Goal: Task Accomplishment & Management: Use online tool/utility

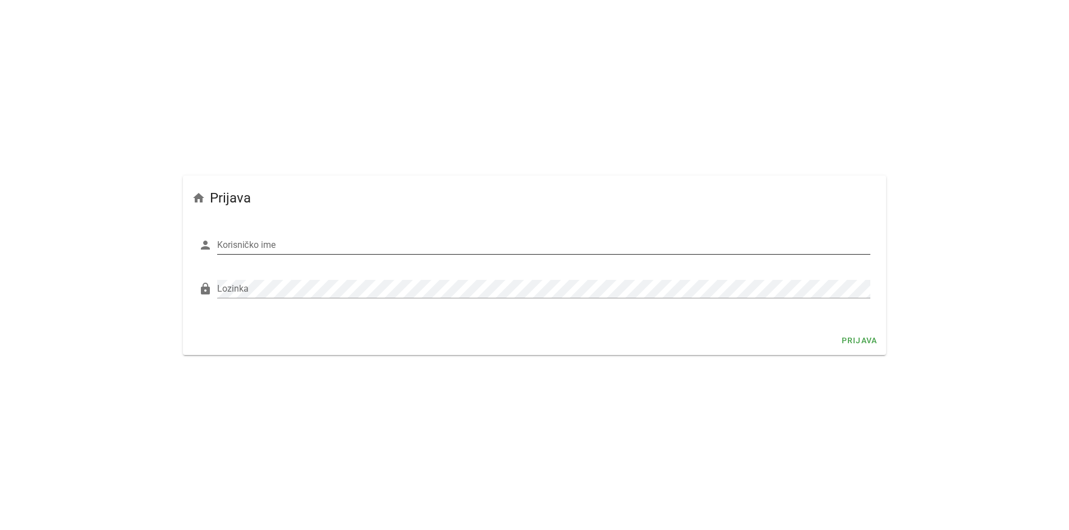
click at [273, 242] on input "Korisničko ime" at bounding box center [544, 245] width 654 height 18
drag, startPoint x: 276, startPoint y: 227, endPoint x: 268, endPoint y: 253, distance: 27.2
click at [276, 228] on div "person Korisničko ime Uzmite u obzir mala i velika slova!" at bounding box center [534, 247] width 677 height 44
click at [261, 247] on input "Korisničko ime" at bounding box center [544, 245] width 654 height 18
paste input "Fućak"
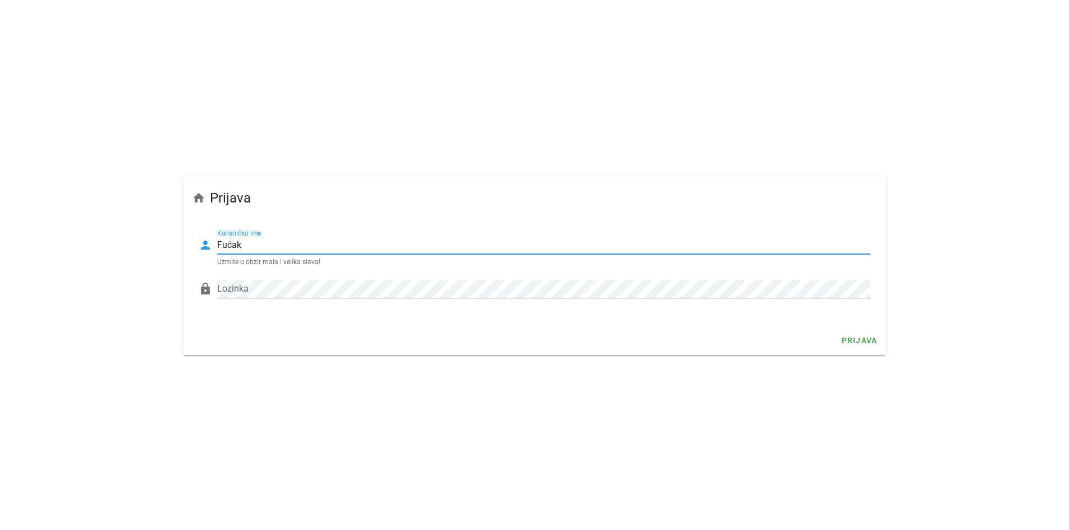
type input "Fućak"
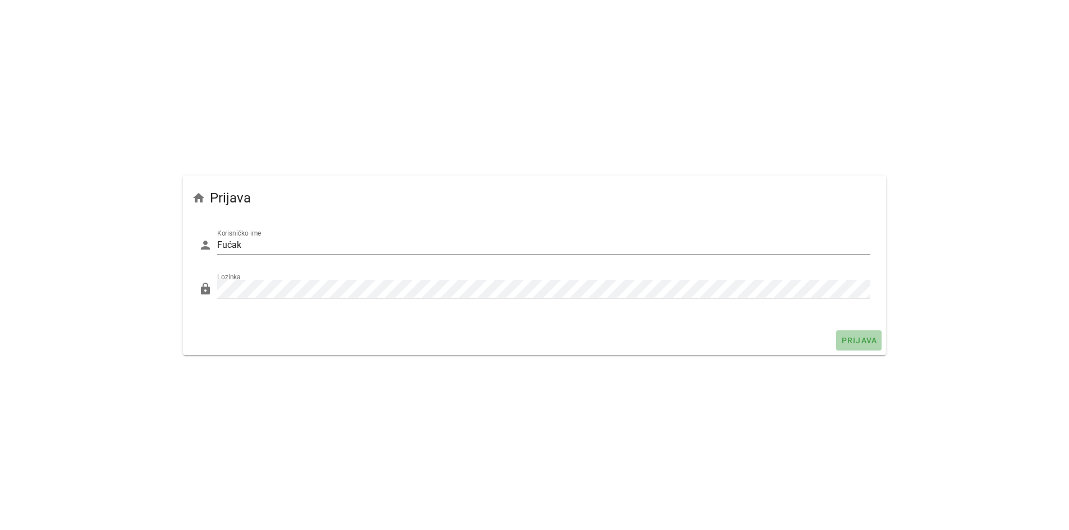
click at [864, 338] on span "Prijava" at bounding box center [859, 340] width 36 height 9
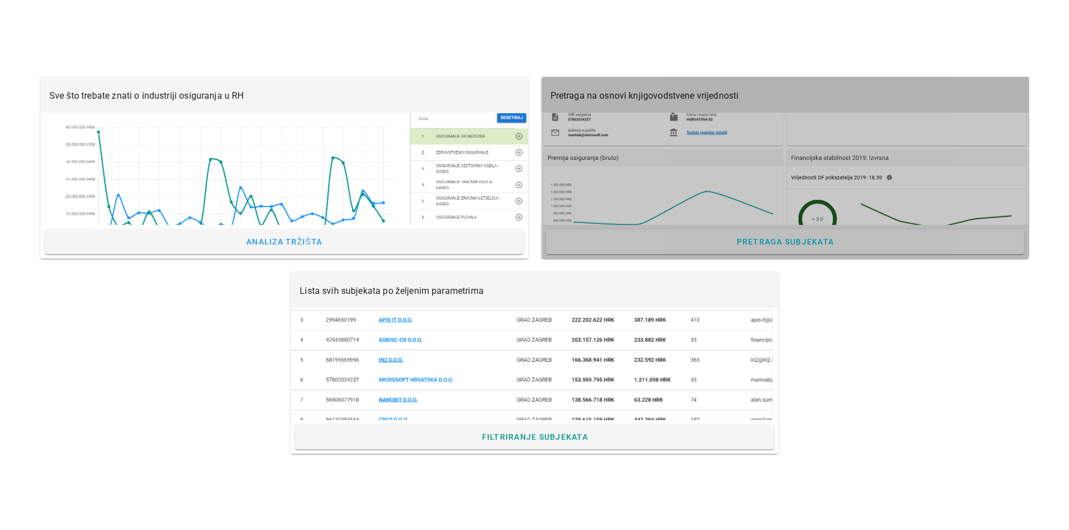
click at [777, 113] on div at bounding box center [786, 169] width 488 height 112
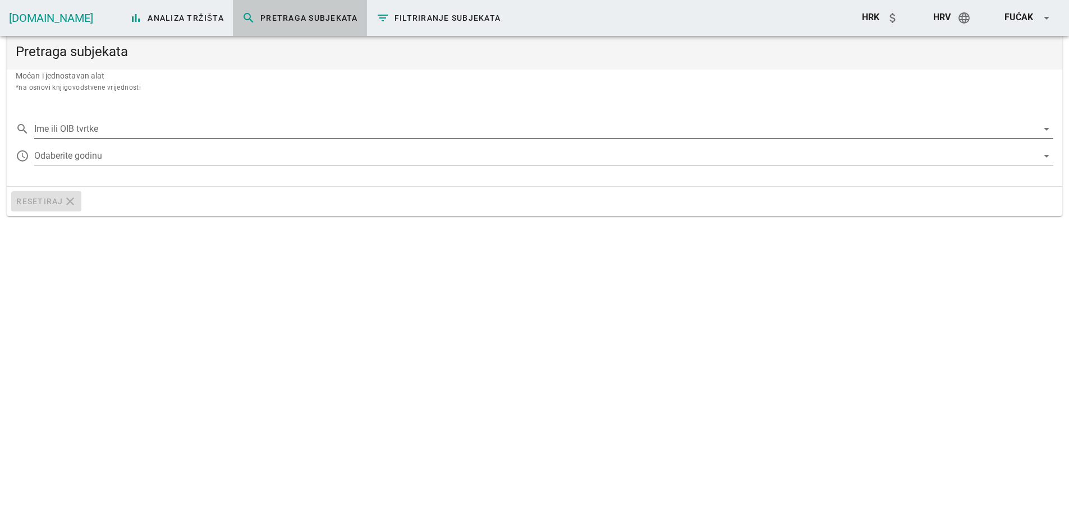
click at [127, 130] on input "Ime ili OIB tvrtke" at bounding box center [536, 129] width 1004 height 18
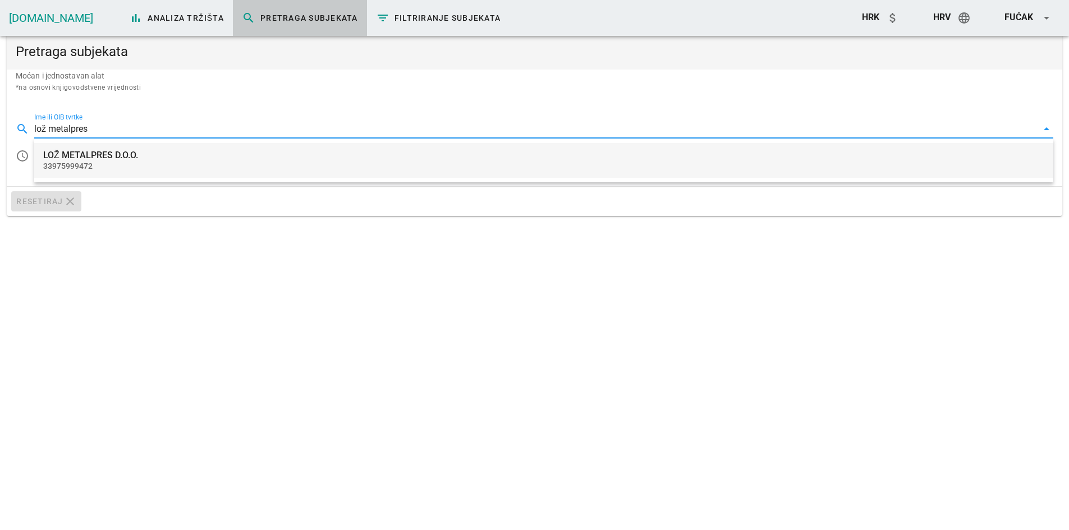
click at [129, 159] on div "LOŽ METALPRES D.O.O." at bounding box center [543, 155] width 1001 height 11
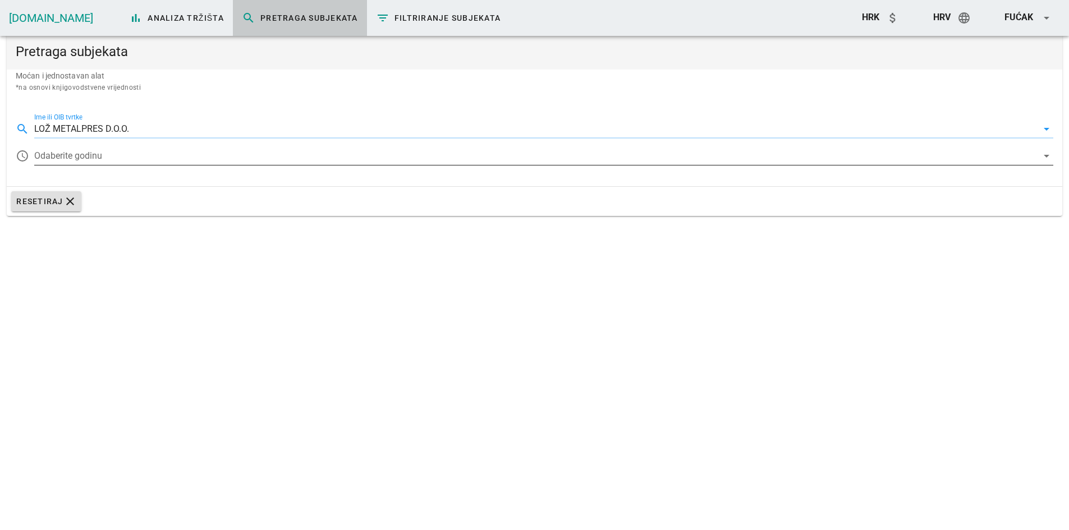
type input "LOŽ METALPRES D.O.O."
click at [125, 158] on div at bounding box center [536, 156] width 1004 height 18
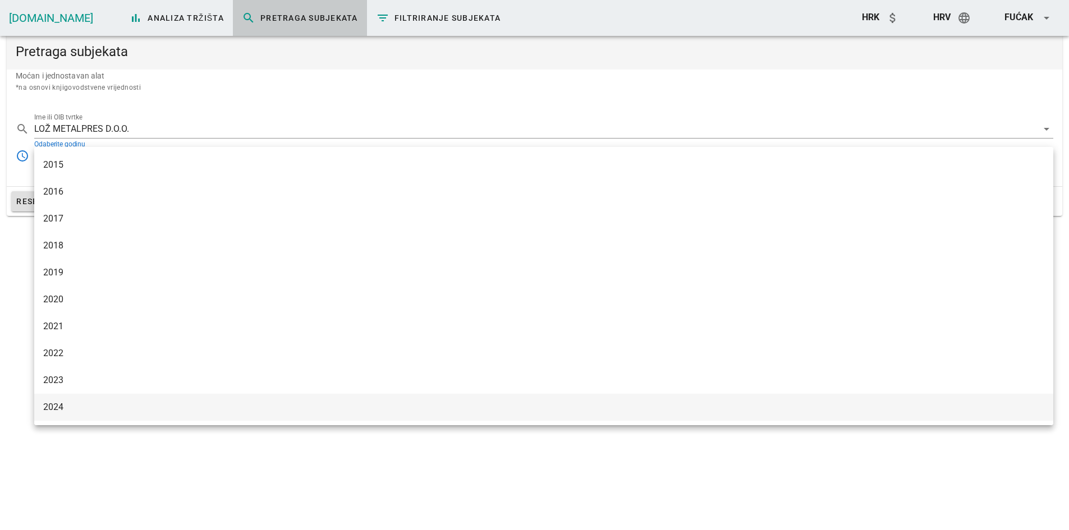
click at [72, 407] on div "2024" at bounding box center [543, 407] width 1001 height 11
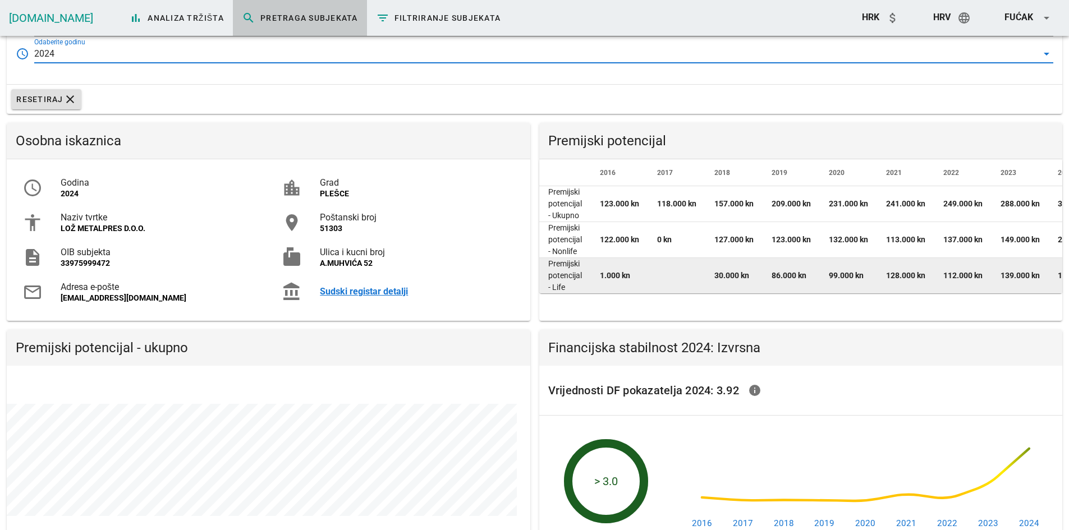
scroll to position [112, 0]
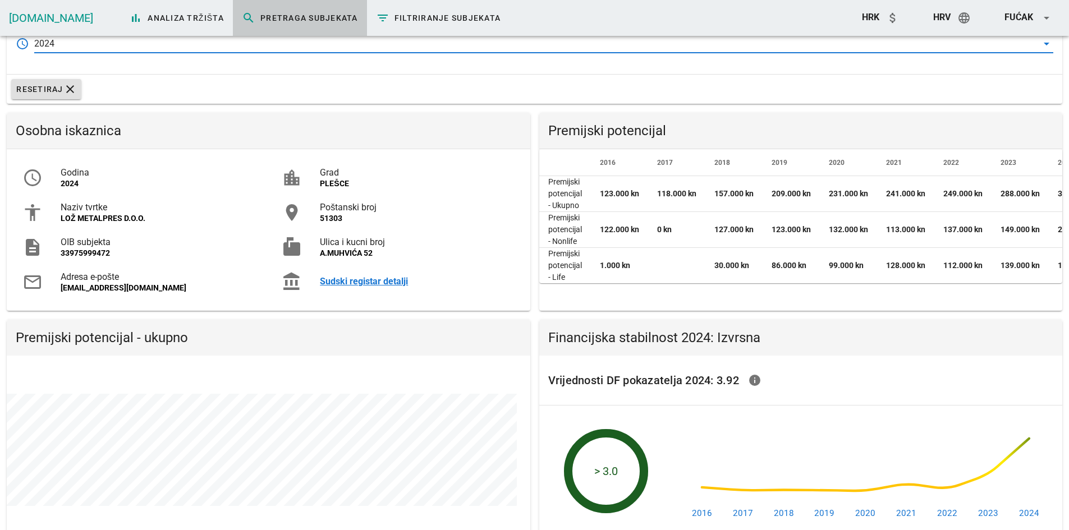
click at [876, 22] on span "HRK" at bounding box center [870, 17] width 17 height 11
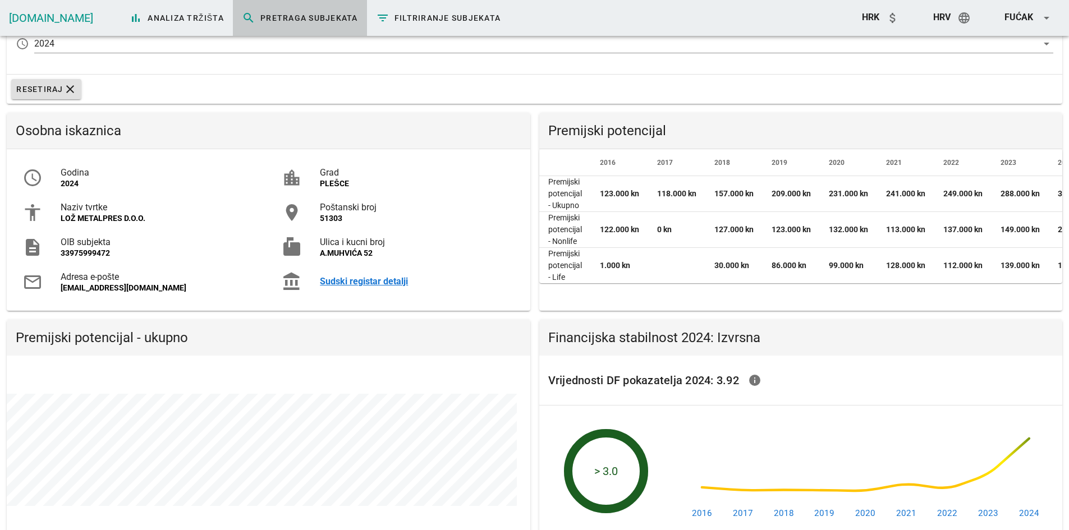
click at [864, 15] on span "HRK" at bounding box center [870, 17] width 17 height 11
click at [891, 17] on icon "attach_money" at bounding box center [892, 17] width 13 height 13
click at [896, 68] on div "EUR" at bounding box center [896, 76] width 35 height 27
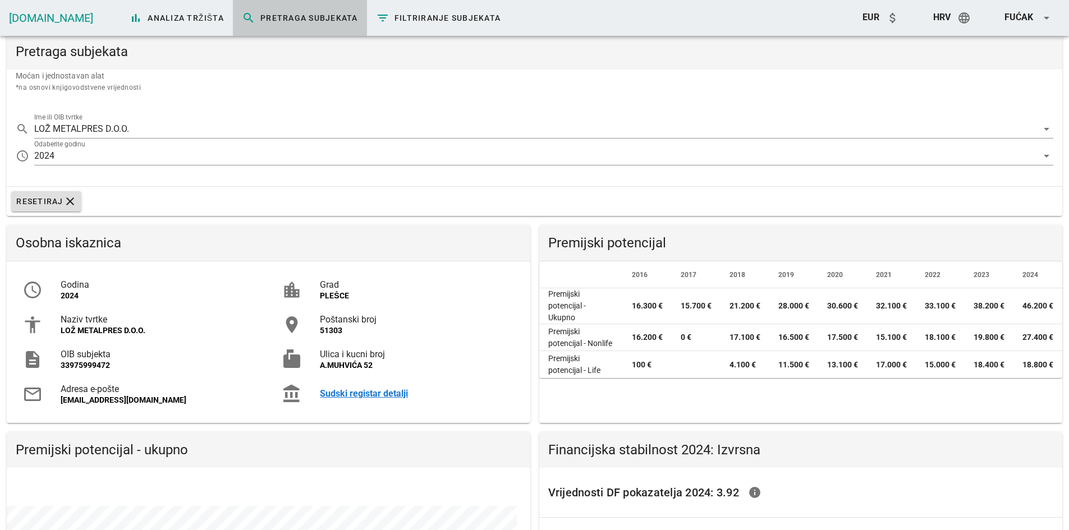
drag, startPoint x: 172, startPoint y: 111, endPoint x: -108, endPoint y: 105, distance: 280.7
click at [143, 128] on input "LOŽ METALPRES D.O.O." at bounding box center [536, 129] width 1004 height 18
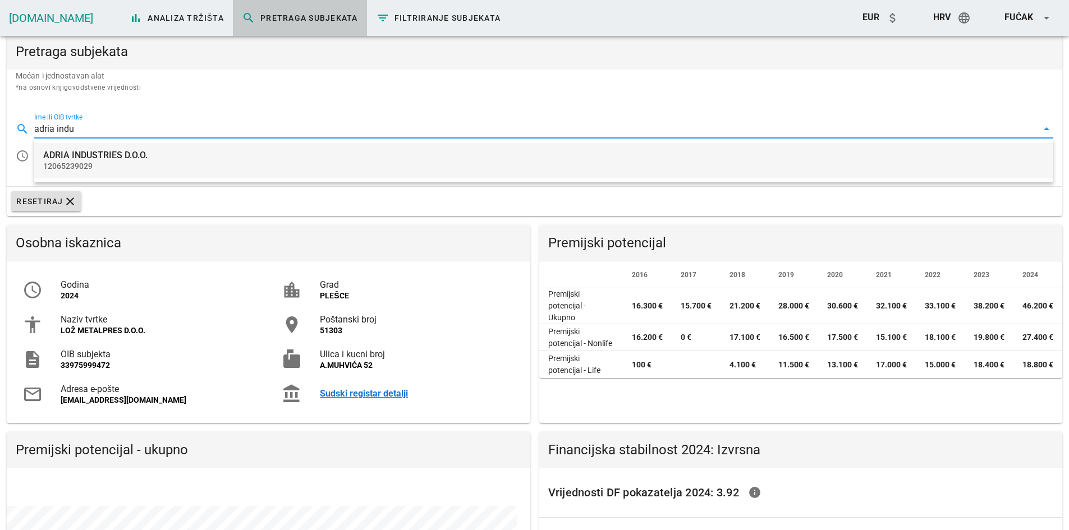
click at [99, 168] on div "12065239029" at bounding box center [543, 167] width 1001 height 10
type input "ADRIA INDUSTRIES D.O.O."
